Goal: Information Seeking & Learning: Learn about a topic

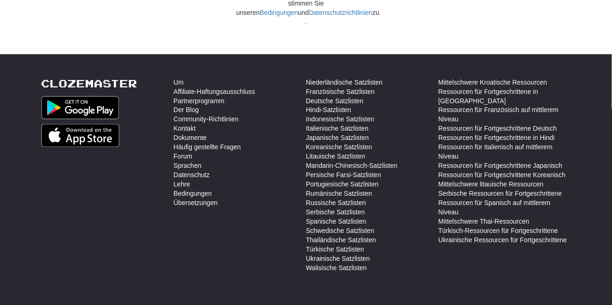
scroll to position [365, 0]
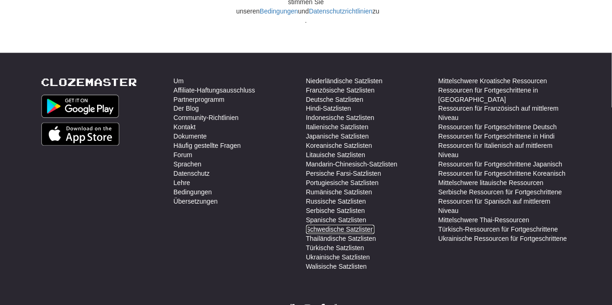
click at [364, 226] on font "Schwedische Satzlisten" at bounding box center [340, 229] width 68 height 7
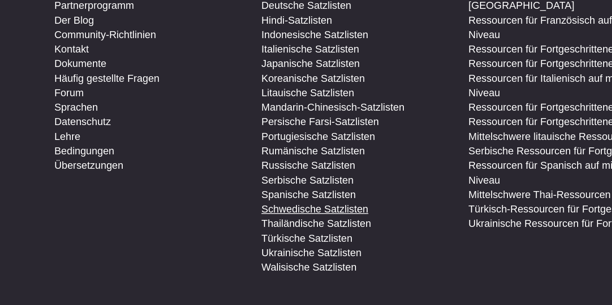
scroll to position [368, 0]
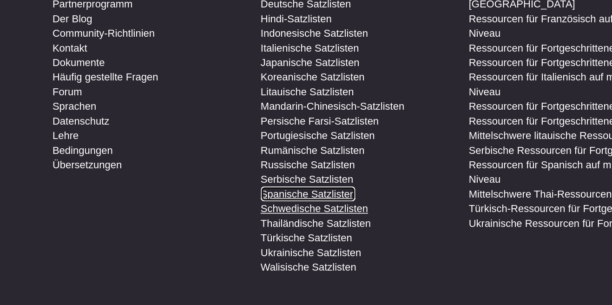
click at [355, 214] on font "Spanische Satzlisten" at bounding box center [336, 217] width 60 height 7
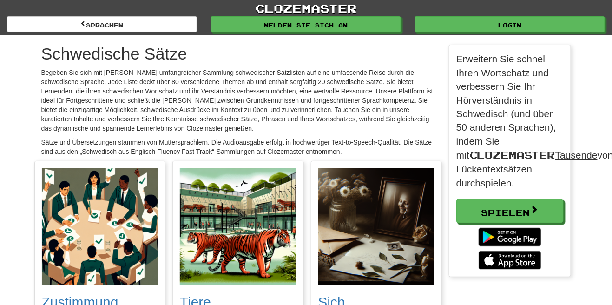
scroll to position [5425, 544]
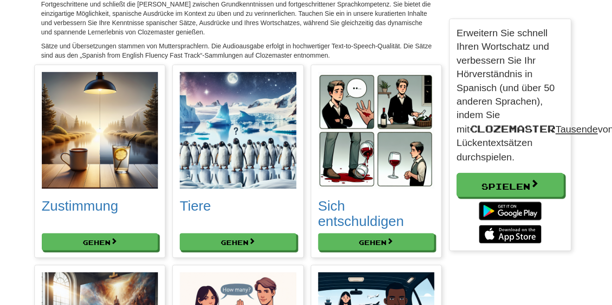
scroll to position [95, 0]
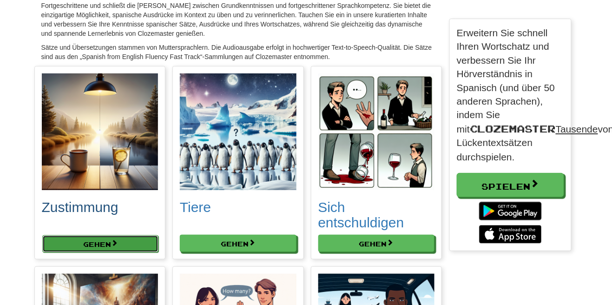
click at [131, 246] on button "Gehen" at bounding box center [100, 244] width 117 height 18
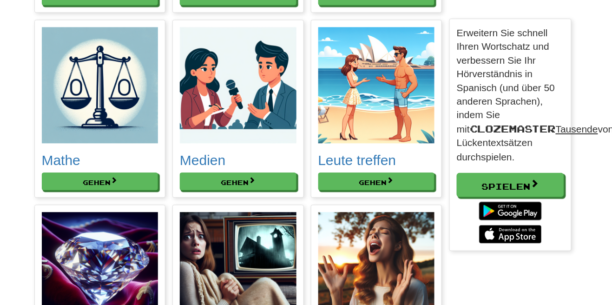
scroll to position [3373, 0]
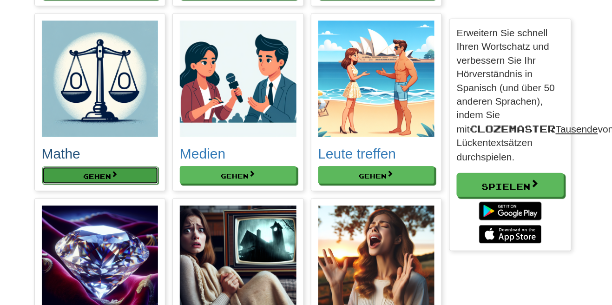
click at [116, 177] on span at bounding box center [114, 174] width 7 height 7
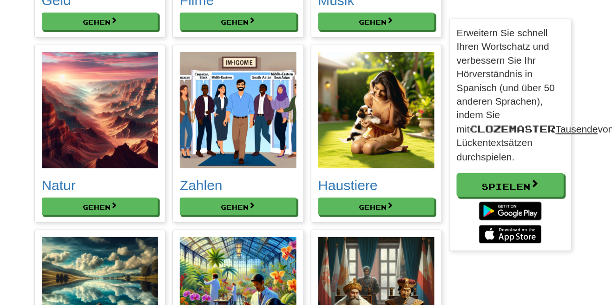
scroll to position [3722, 0]
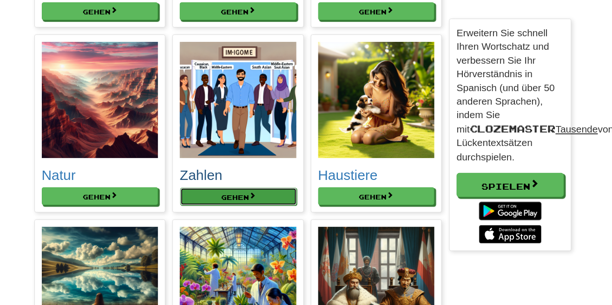
click at [245, 201] on font "Gehen" at bounding box center [235, 197] width 28 height 8
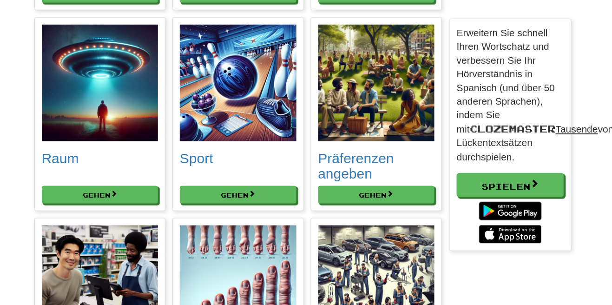
scroll to position [4861, 0]
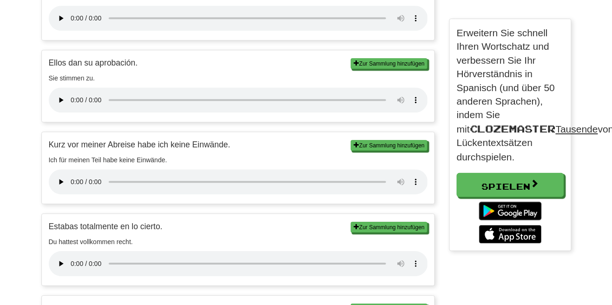
scroll to position [590, 0]
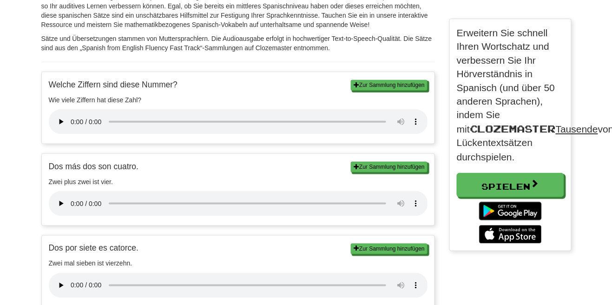
scroll to position [230, 0]
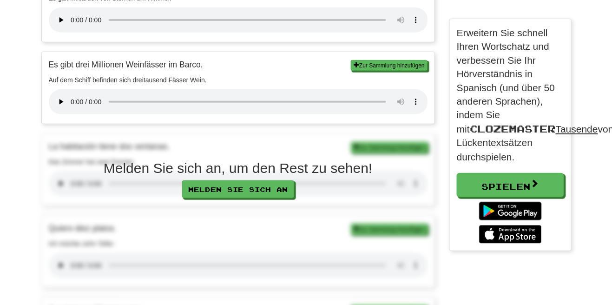
scroll to position [1000, 0]
